Goal: Information Seeking & Learning: Check status

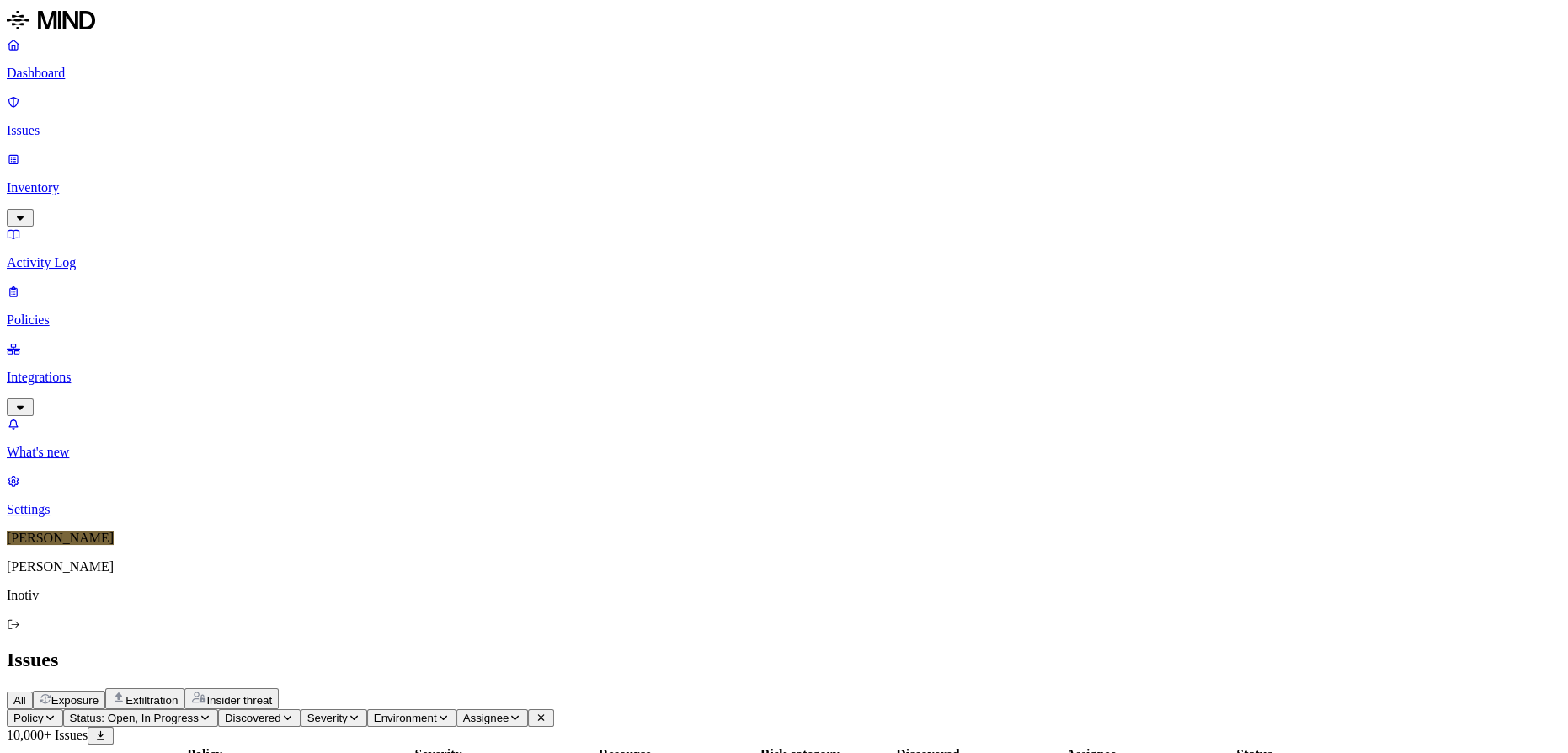
click at [110, 255] on p "Activity Log" at bounding box center [784, 263] width 1555 height 15
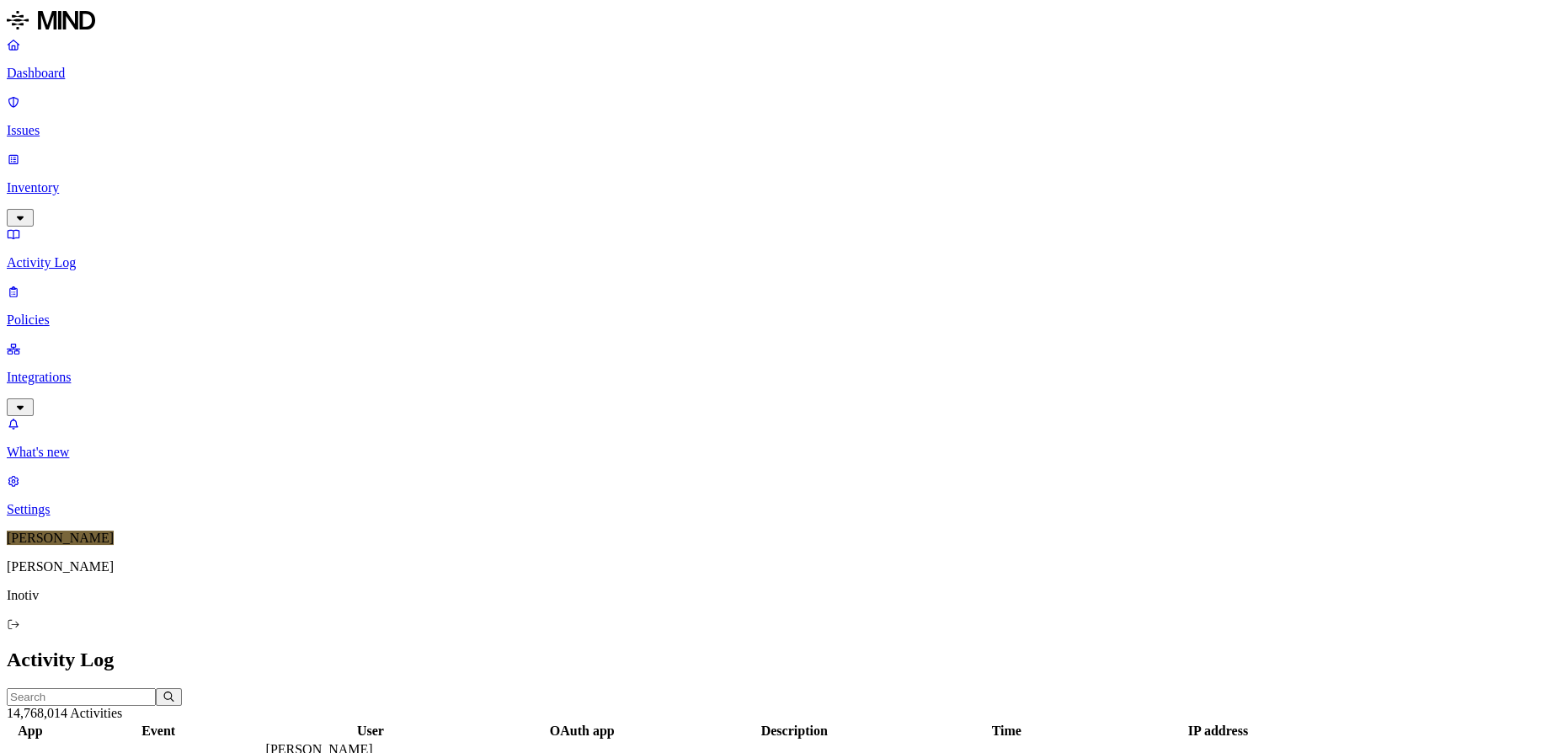
click at [64, 123] on p "Issues" at bounding box center [784, 131] width 1555 height 15
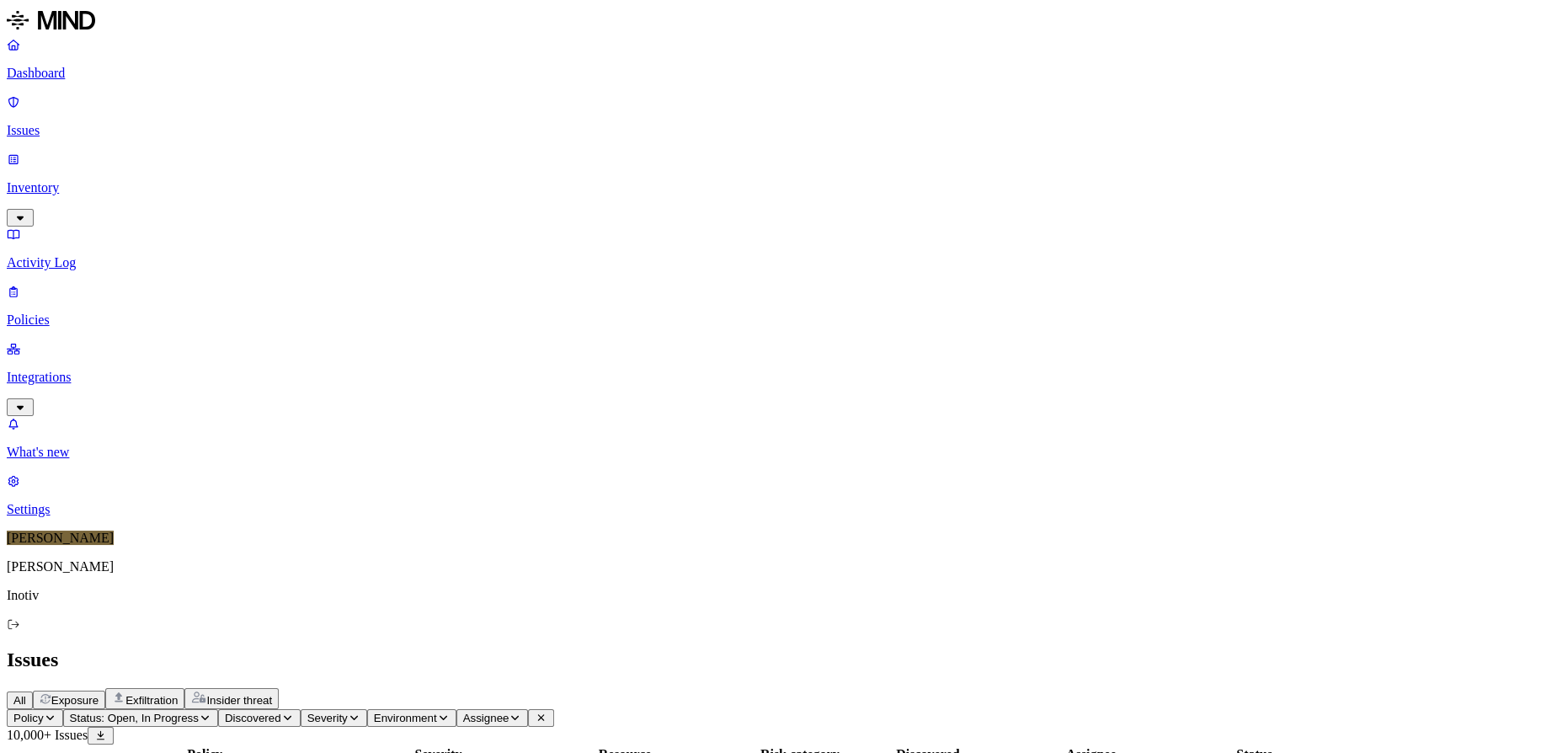
click at [437, 712] on span "Environment" at bounding box center [406, 718] width 64 height 13
click at [509, 712] on span "Assignee" at bounding box center [487, 718] width 47 height 13
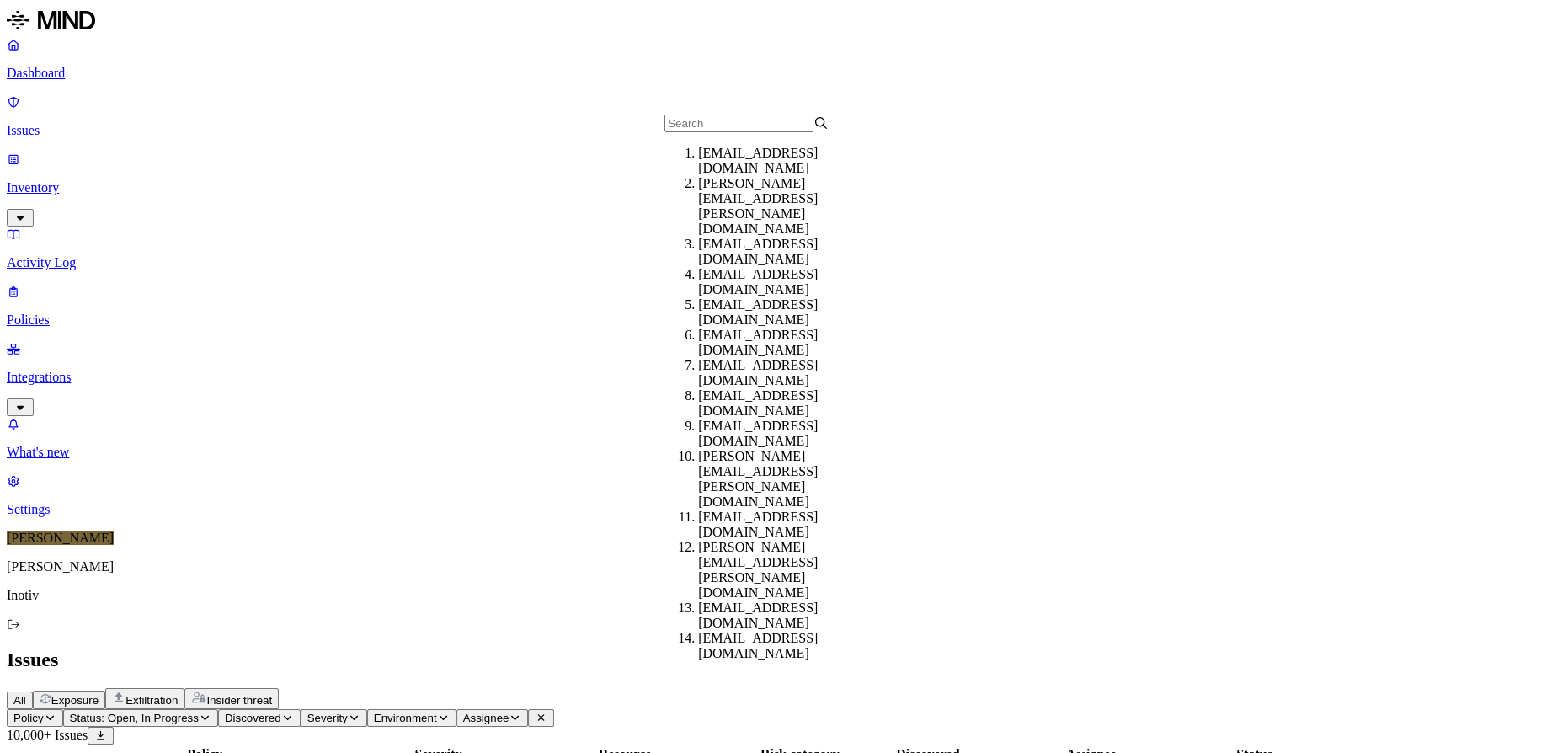
click at [877, 688] on div "All Exposure Exfiltration Insider threat" at bounding box center [784, 698] width 1555 height 21
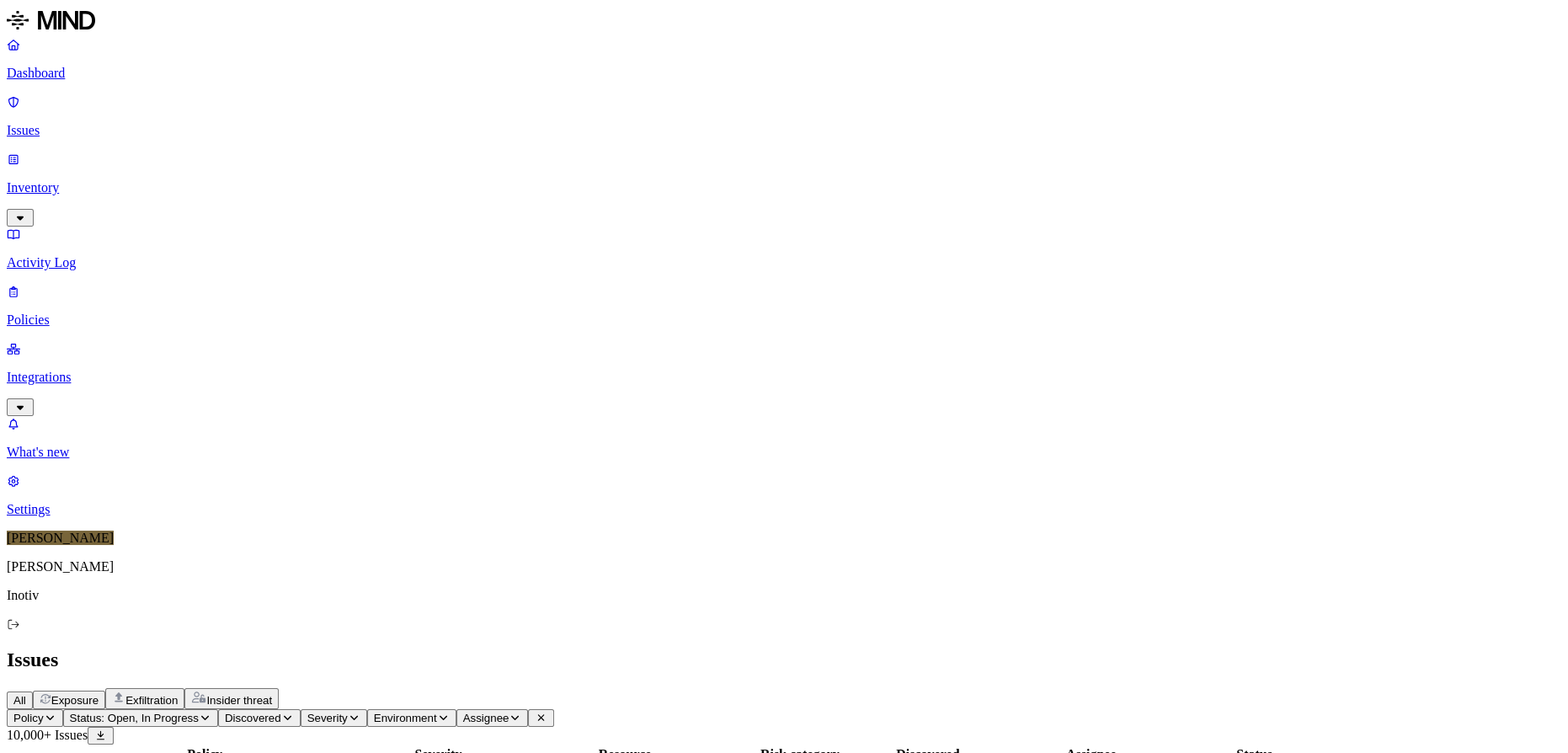
scroll to position [464, 0]
click at [509, 712] on span "Assignee" at bounding box center [487, 718] width 47 height 13
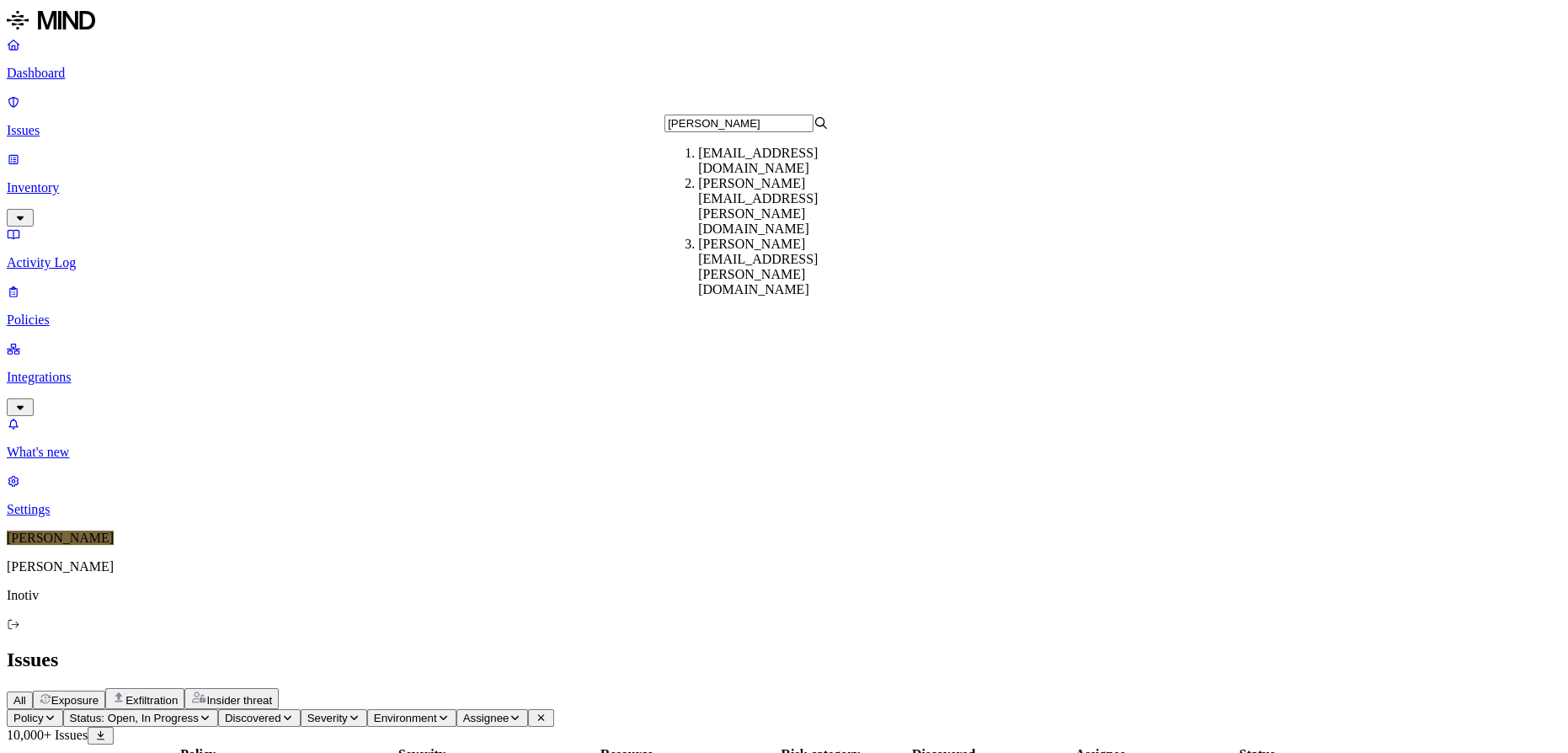
type input "[PERSON_NAME]"
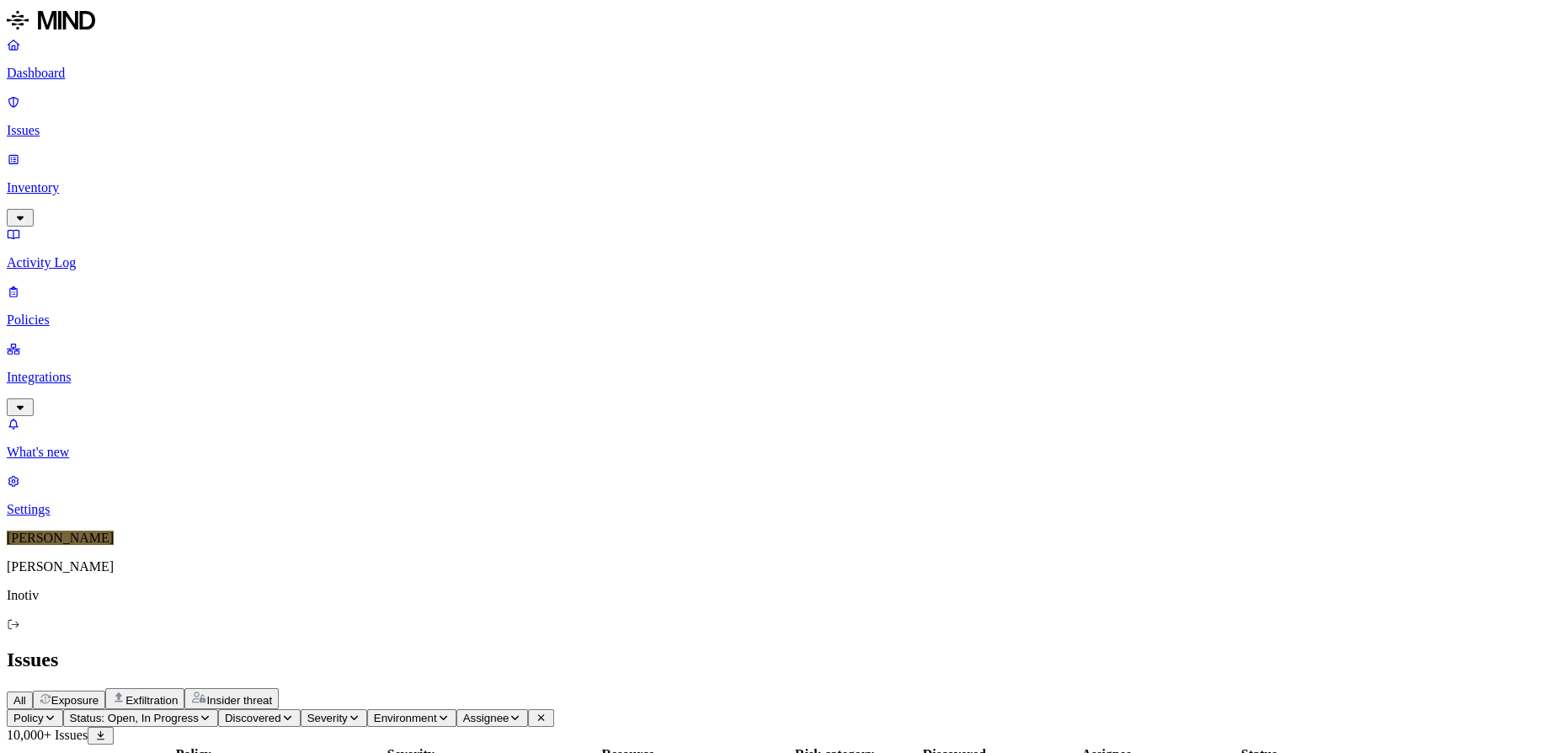
scroll to position [0, 0]
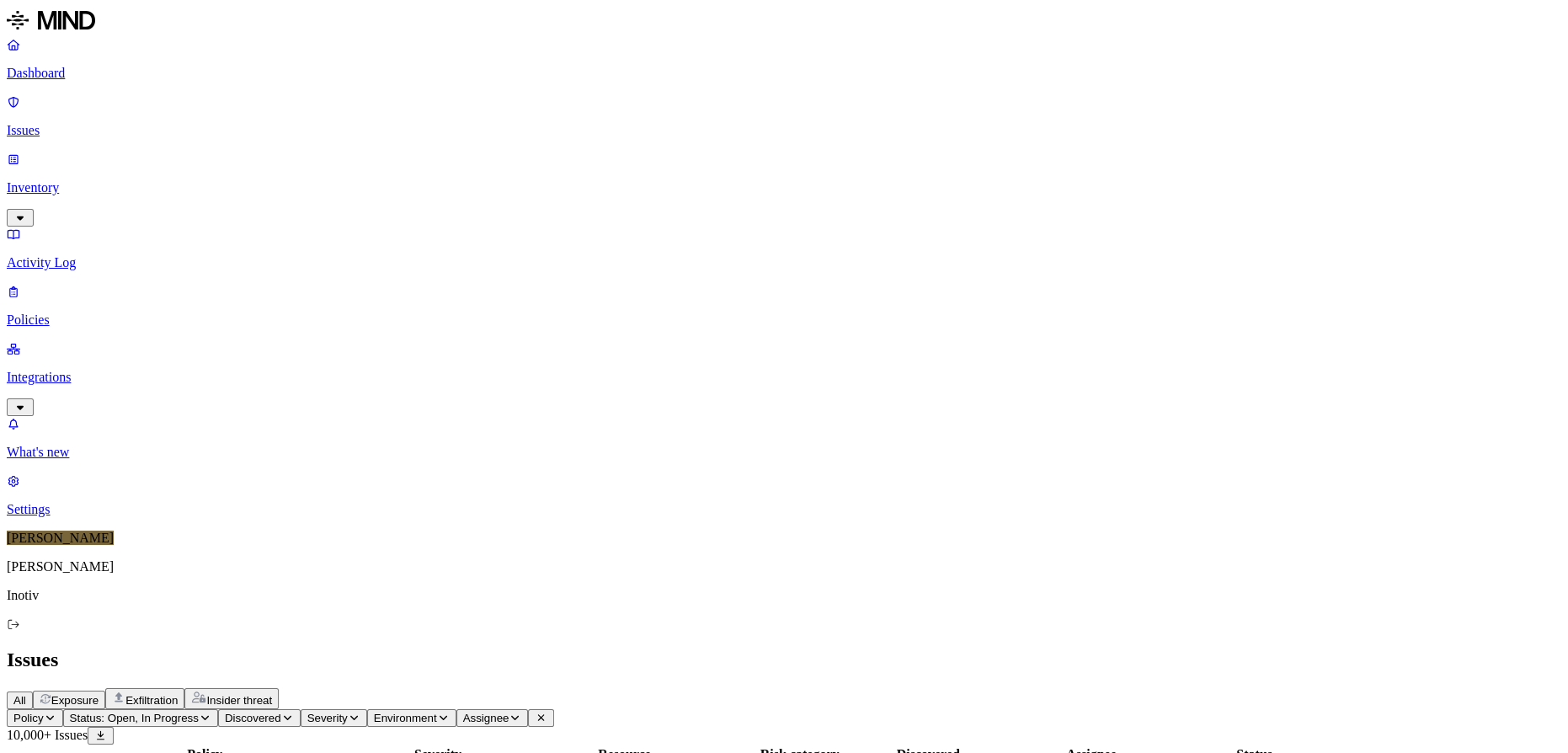
scroll to position [464, 0]
click at [281, 712] on span "Discovered" at bounding box center [253, 718] width 56 height 13
click at [56, 712] on icon "button" at bounding box center [50, 717] width 13 height 10
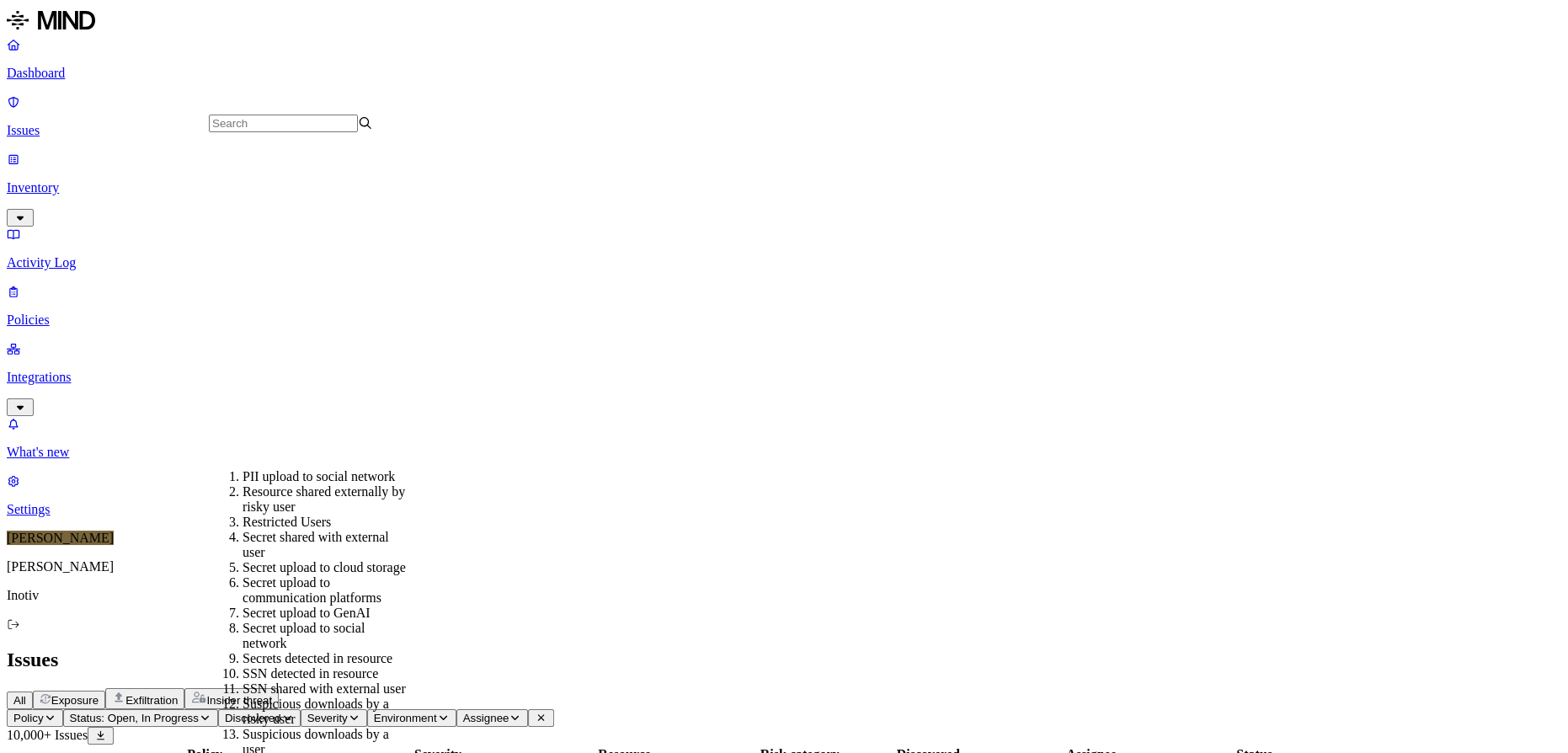
scroll to position [459, 0]
click at [337, 605] on div "Secret upload to GenAI" at bounding box center [325, 613] width 164 height 15
